Goal: Information Seeking & Learning: Learn about a topic

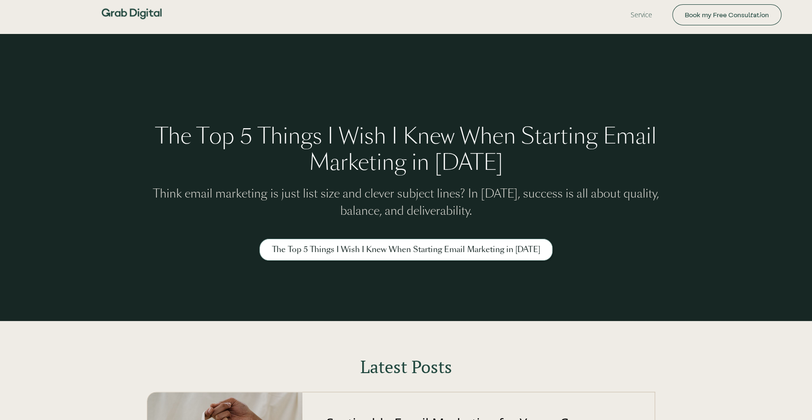
drag, startPoint x: 474, startPoint y: 180, endPoint x: 477, endPoint y: 270, distance: 90.0
drag, startPoint x: 638, startPoint y: 250, endPoint x: 568, endPoint y: 132, distance: 137.8
click at [280, 116] on div "The Top 5 Things I Wish I Knew When Starting Email Marketing in 2025 Think emai…" at bounding box center [406, 177] width 812 height 287
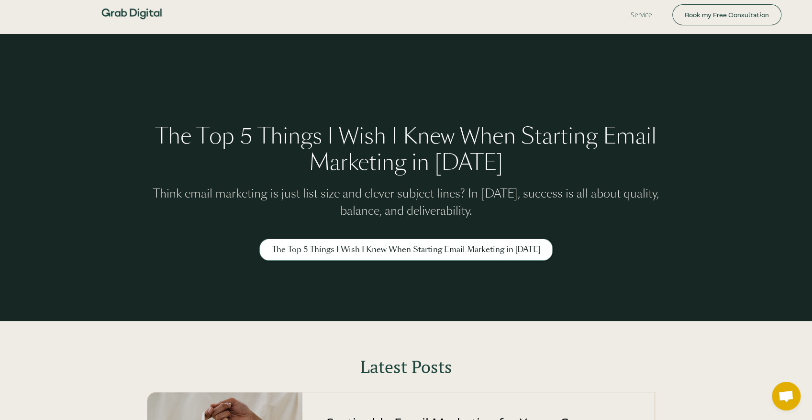
drag, startPoint x: 427, startPoint y: 205, endPoint x: 429, endPoint y: 195, distance: 9.8
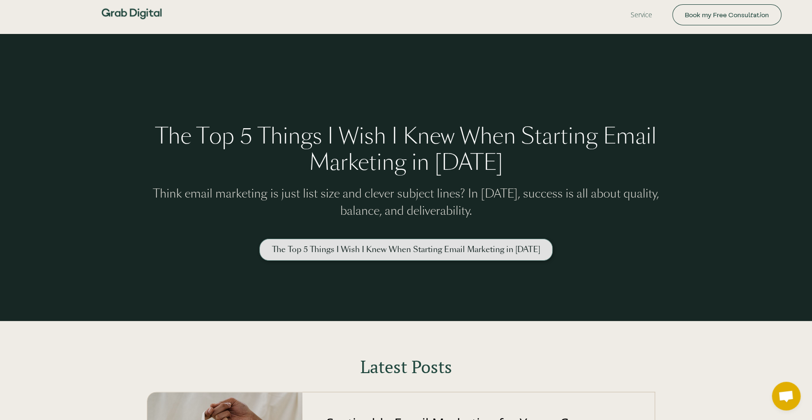
click at [307, 241] on link "The Top 5 Things I Wish I Knew When Starting Email Marketing in [DATE]" at bounding box center [405, 250] width 293 height 22
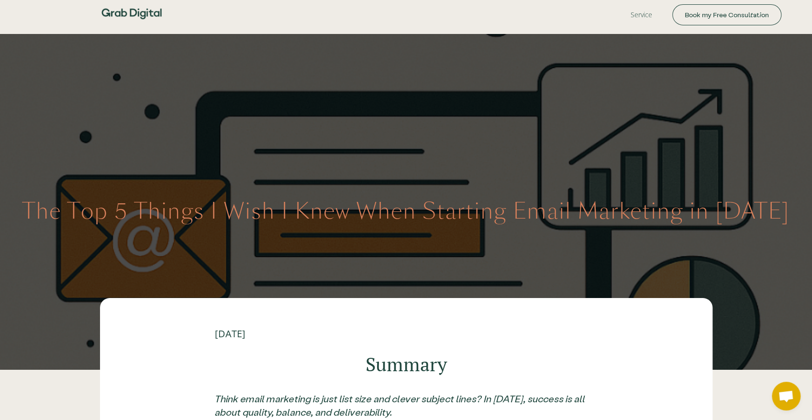
scroll to position [127, 0]
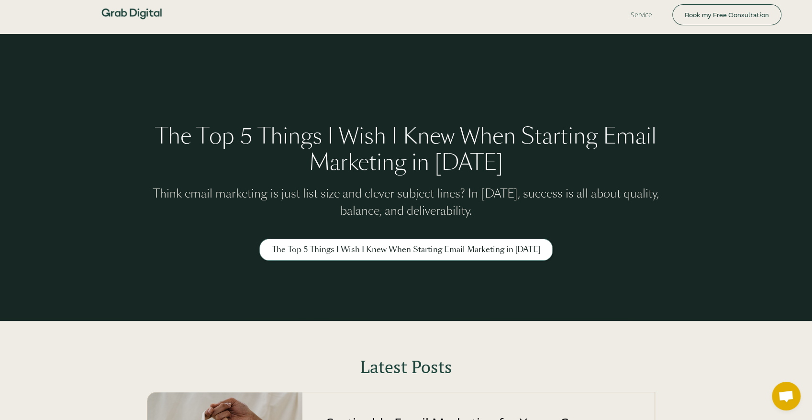
click at [130, 8] on img at bounding box center [131, 14] width 67 height 28
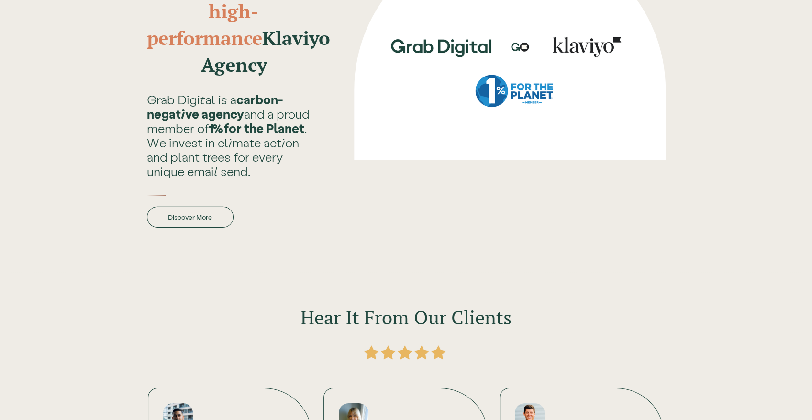
scroll to position [3153, 0]
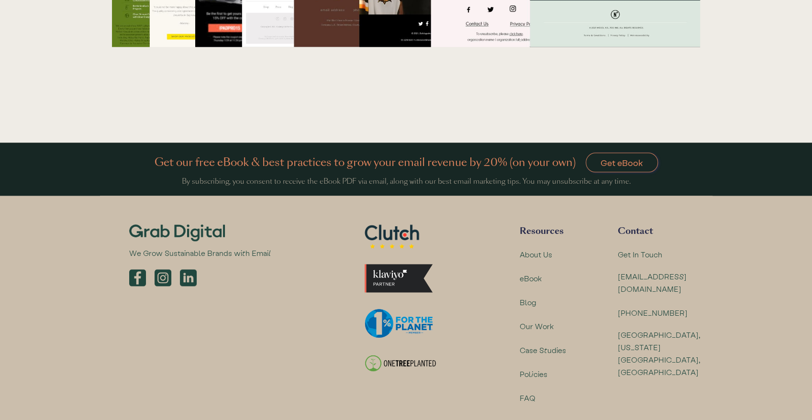
drag, startPoint x: 532, startPoint y: 209, endPoint x: 537, endPoint y: 420, distance: 211.1
click at [533, 296] on div "Blog" at bounding box center [528, 302] width 17 height 12
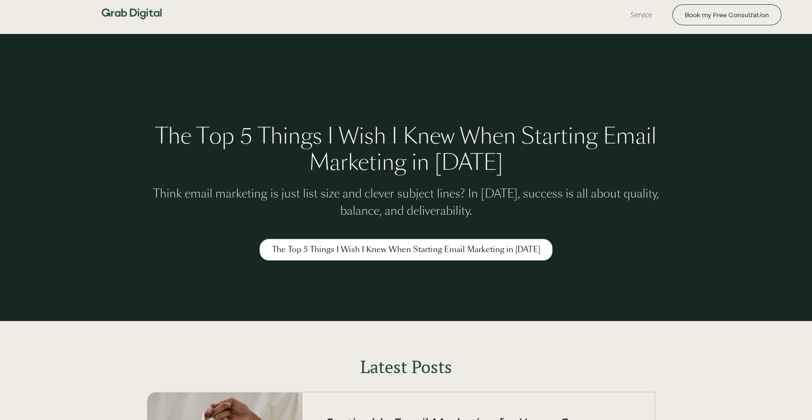
drag, startPoint x: 494, startPoint y: 165, endPoint x: 479, endPoint y: 305, distance: 141.1
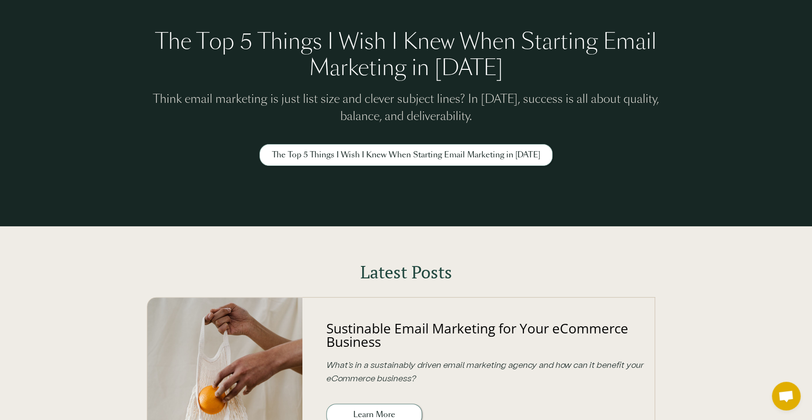
scroll to position [226, 0]
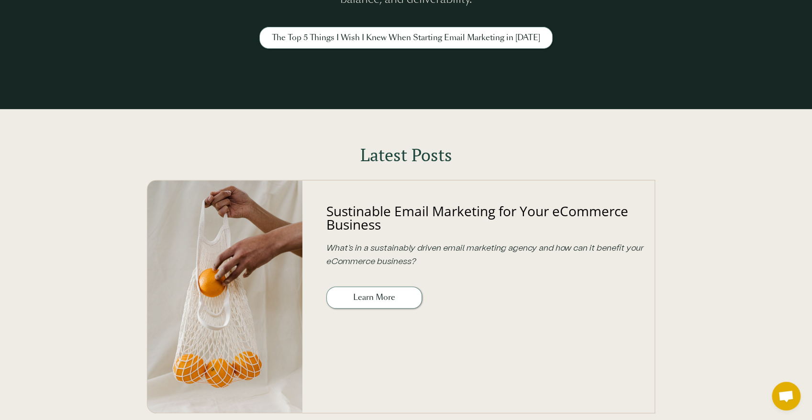
drag, startPoint x: 507, startPoint y: 193, endPoint x: 481, endPoint y: 276, distance: 86.9
